Goal: Task Accomplishment & Management: Manage account settings

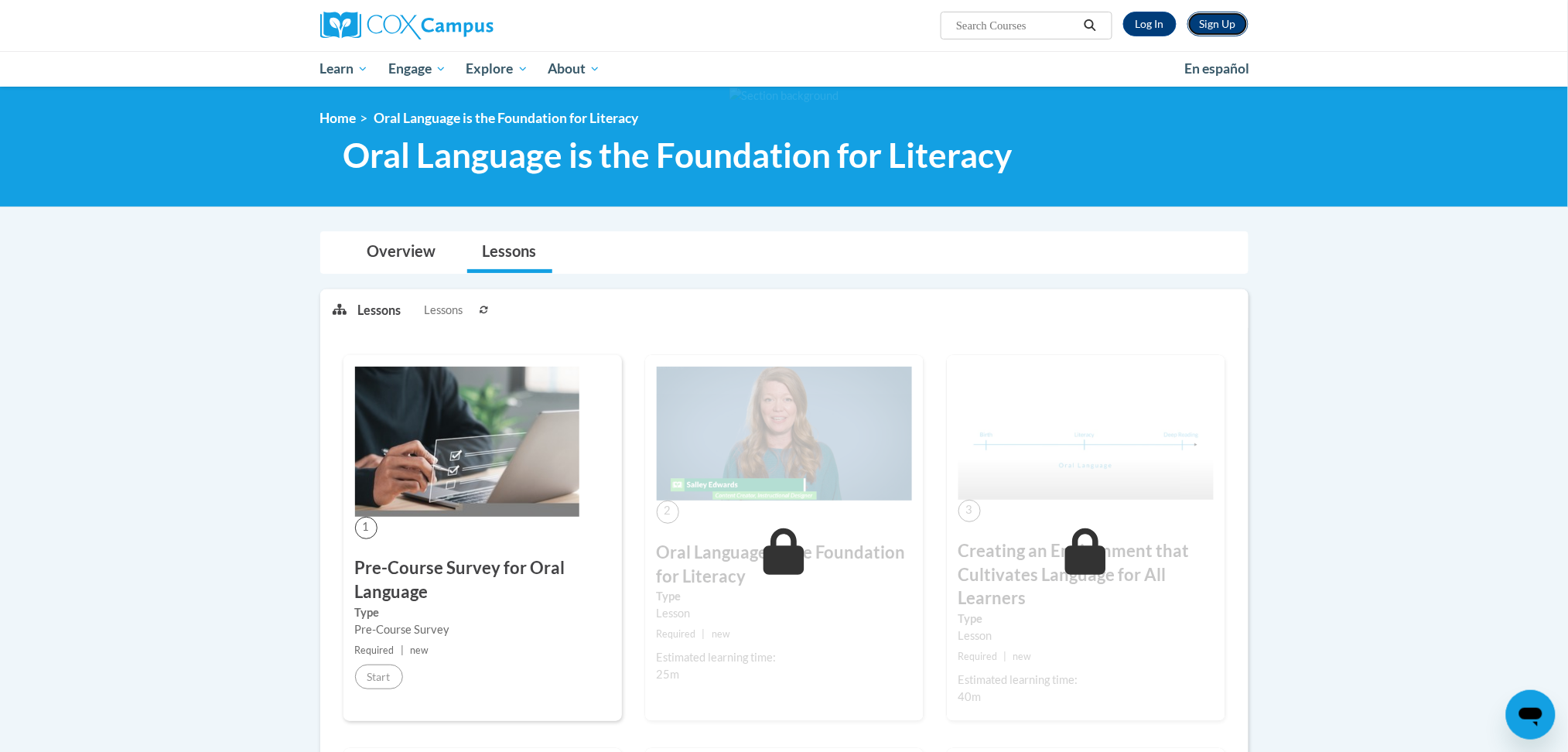
click at [1218, 22] on link "Sign Up" at bounding box center [1218, 23] width 61 height 25
click at [1144, 26] on link "Log In" at bounding box center [1150, 23] width 53 height 25
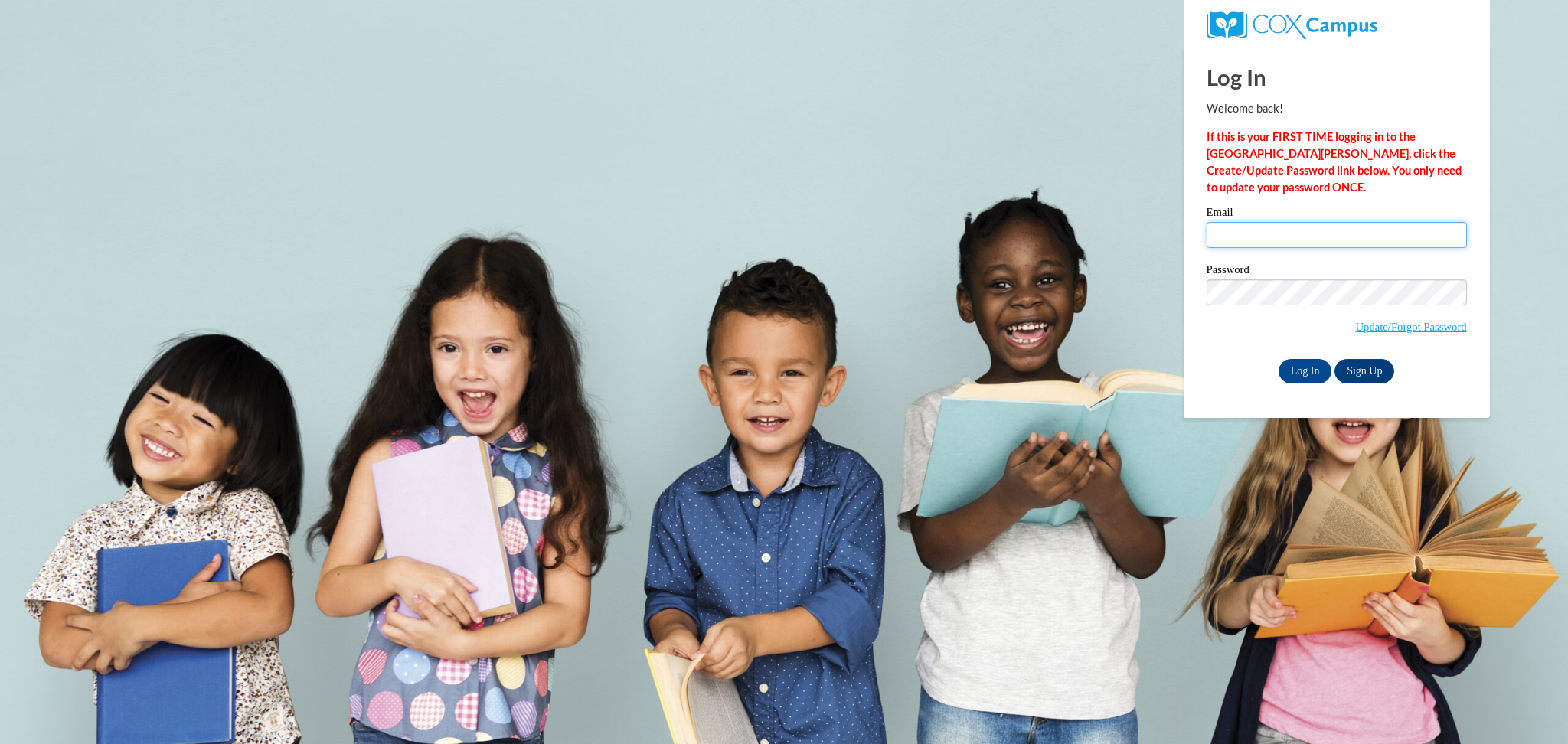
click at [1248, 238] on input "Email" at bounding box center [1337, 235] width 260 height 26
type input "arrowoodkassidee@gmail.com"
click at [1316, 374] on input "Log In" at bounding box center [1305, 371] width 54 height 25
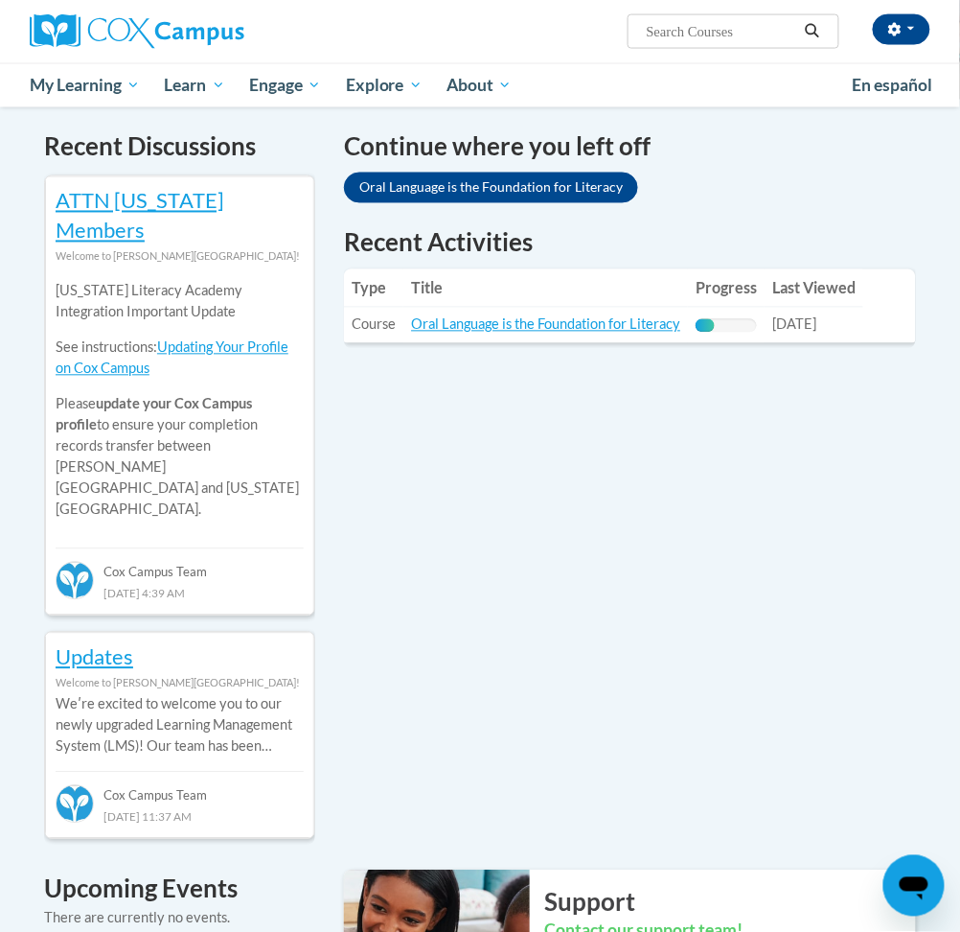
scroll to position [587, 0]
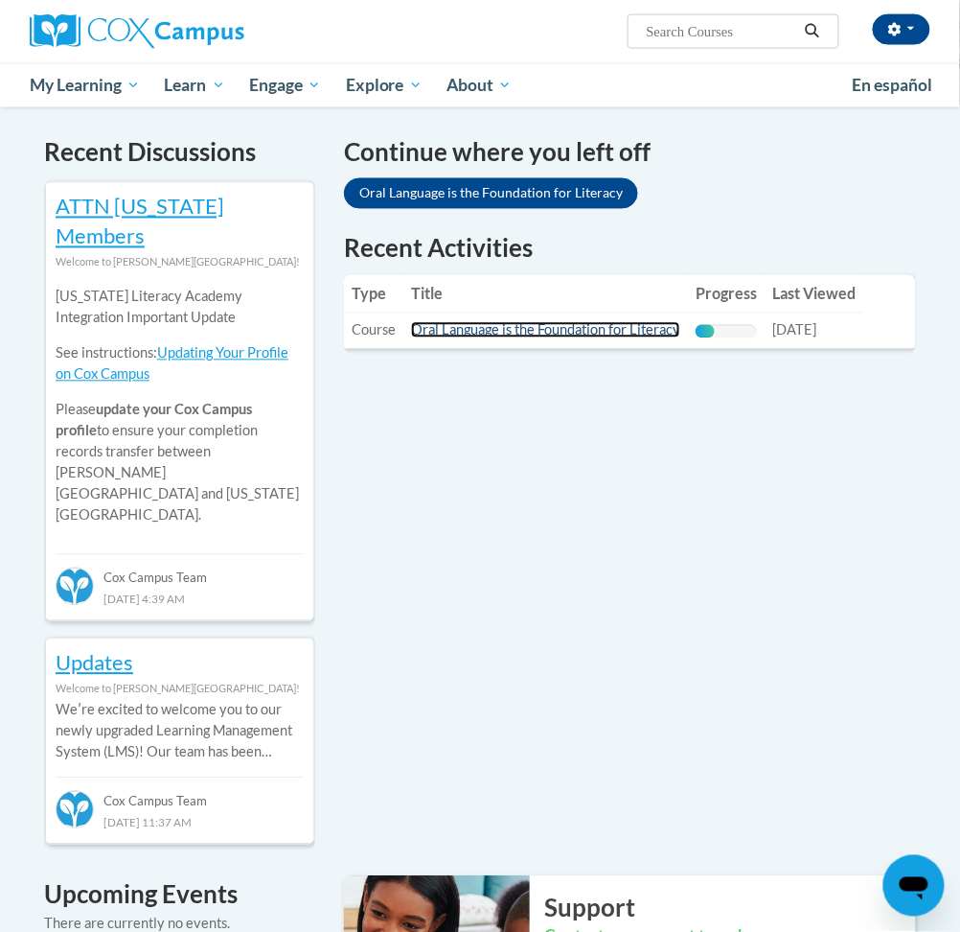
click at [473, 332] on link "Oral Language is the Foundation for Literacy" at bounding box center [545, 330] width 269 height 16
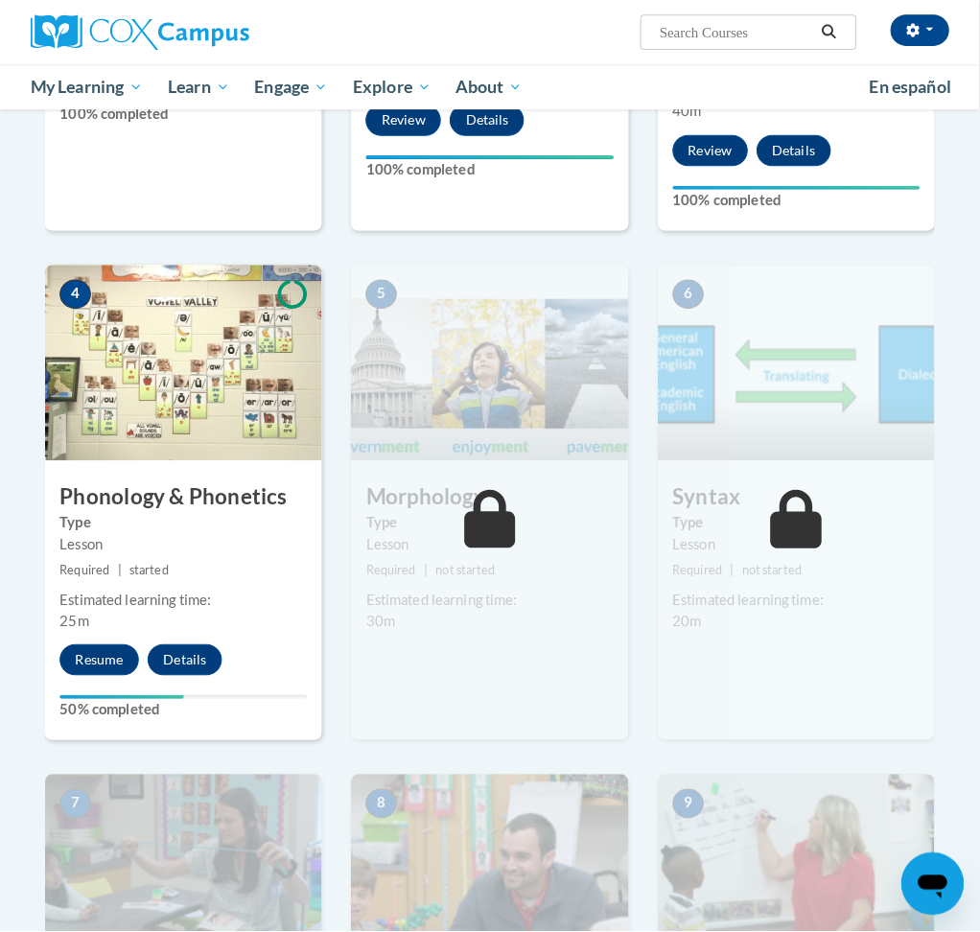
scroll to position [846, 0]
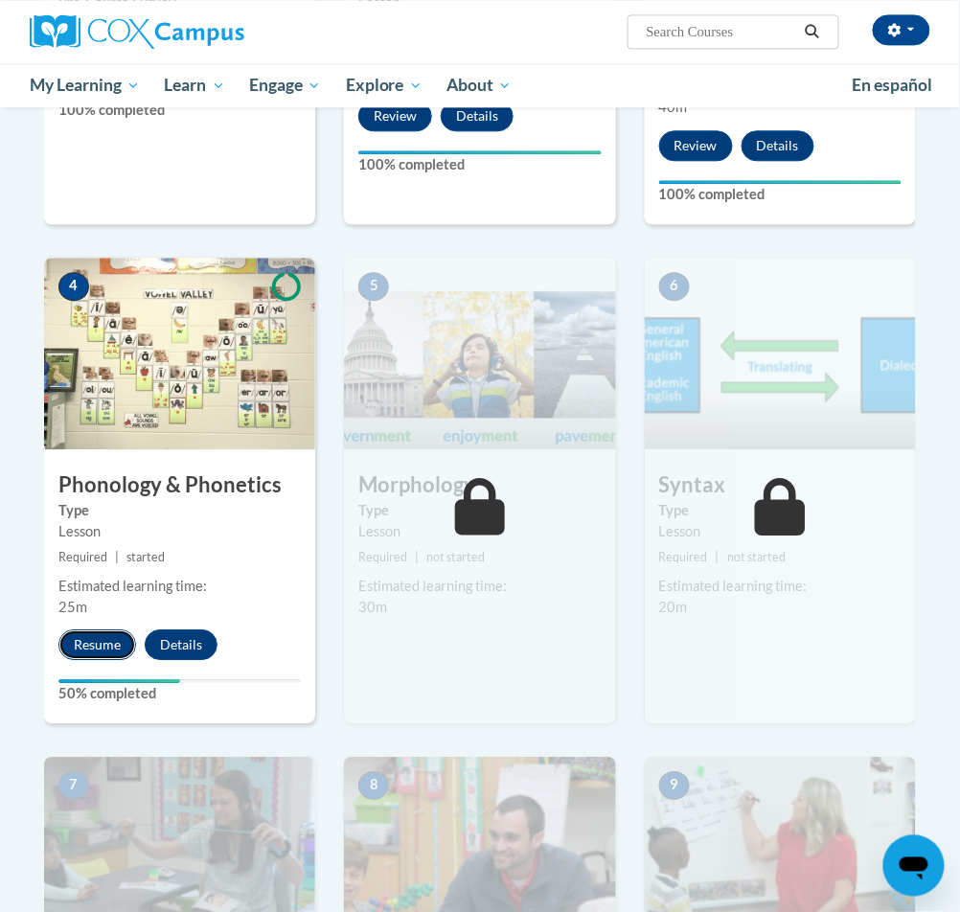
click at [108, 633] on button "Resume" at bounding box center [97, 645] width 78 height 31
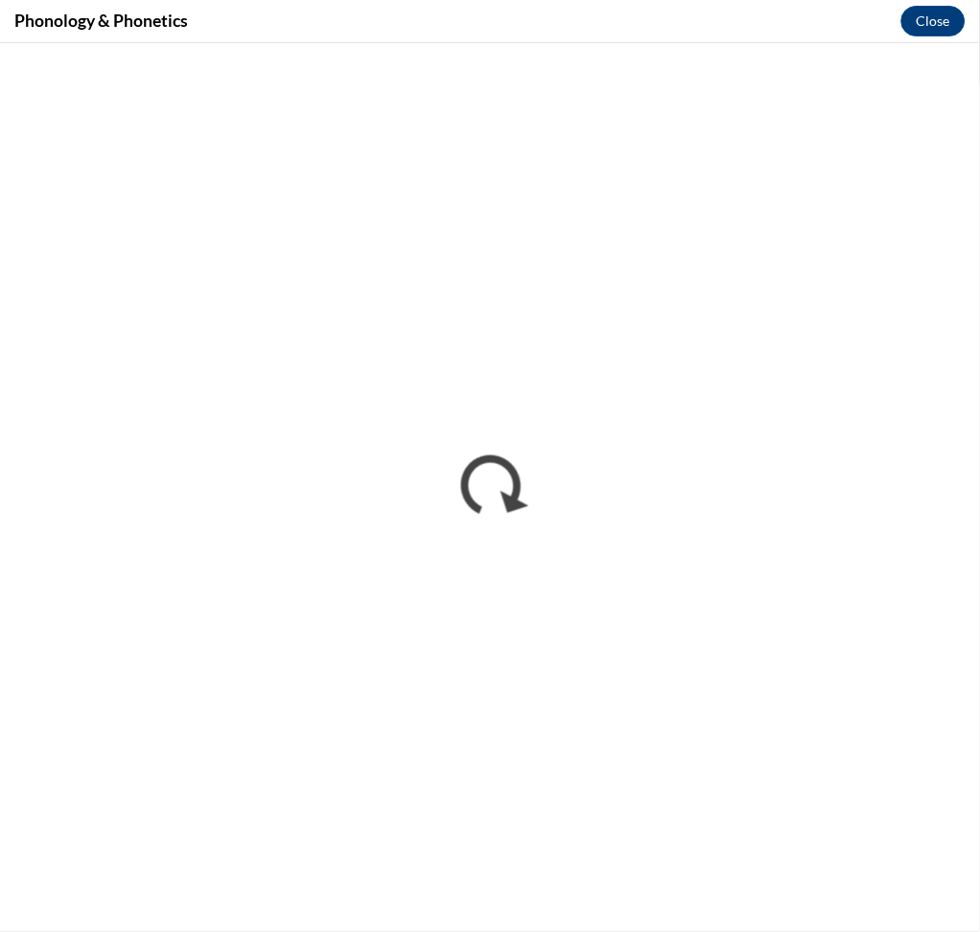
scroll to position [0, 0]
